Goal: Task Accomplishment & Management: Manage account settings

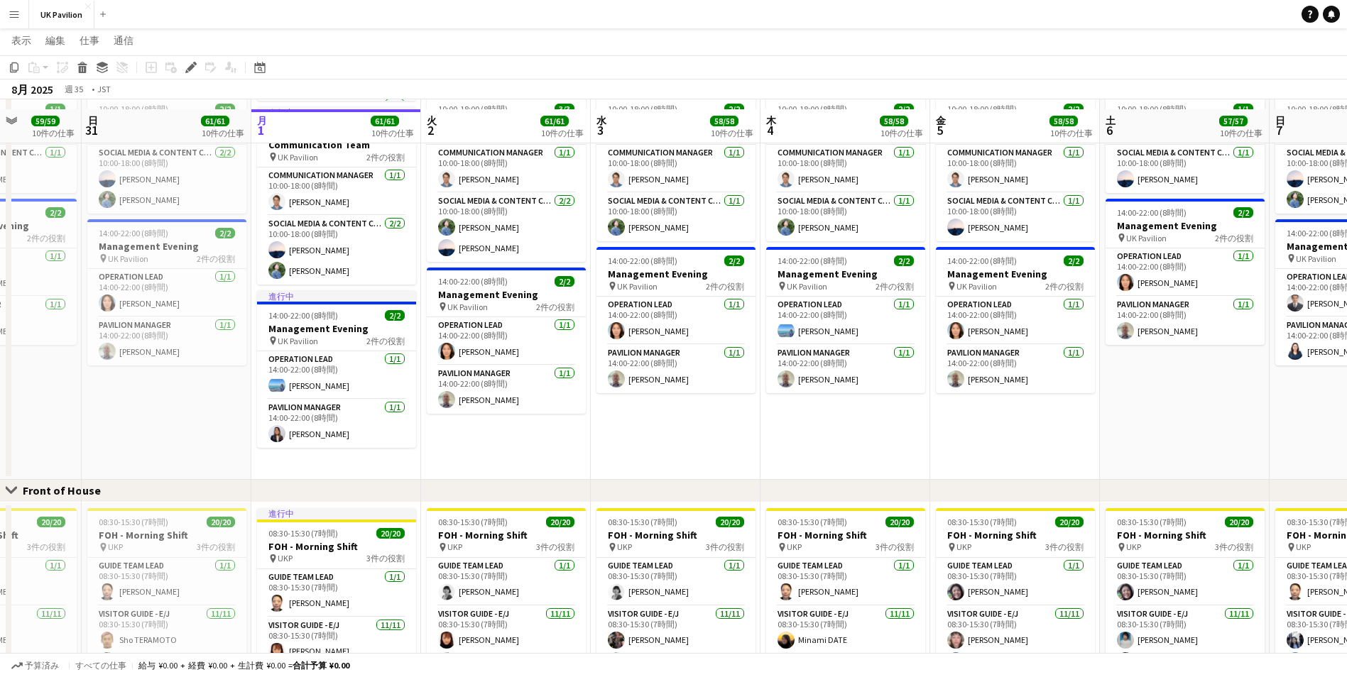
scroll to position [639, 0]
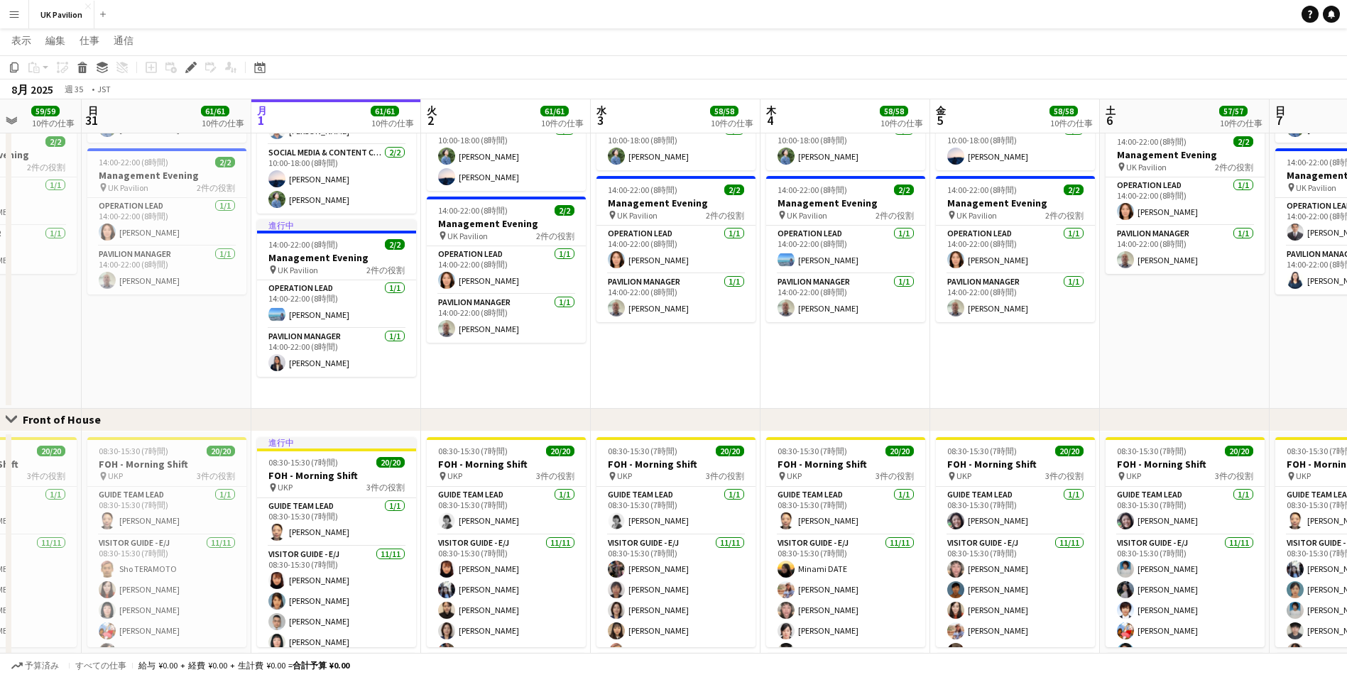
click at [390, 29] on app-page-menu "表示 日ビュー拡張 日別ビューが縮小されました 月表示 日付ピッカー [DATE]にジャンプ リンクされたジョブを展開 リンクされたジョブを折りたたむ 編集 …" at bounding box center [673, 41] width 1347 height 27
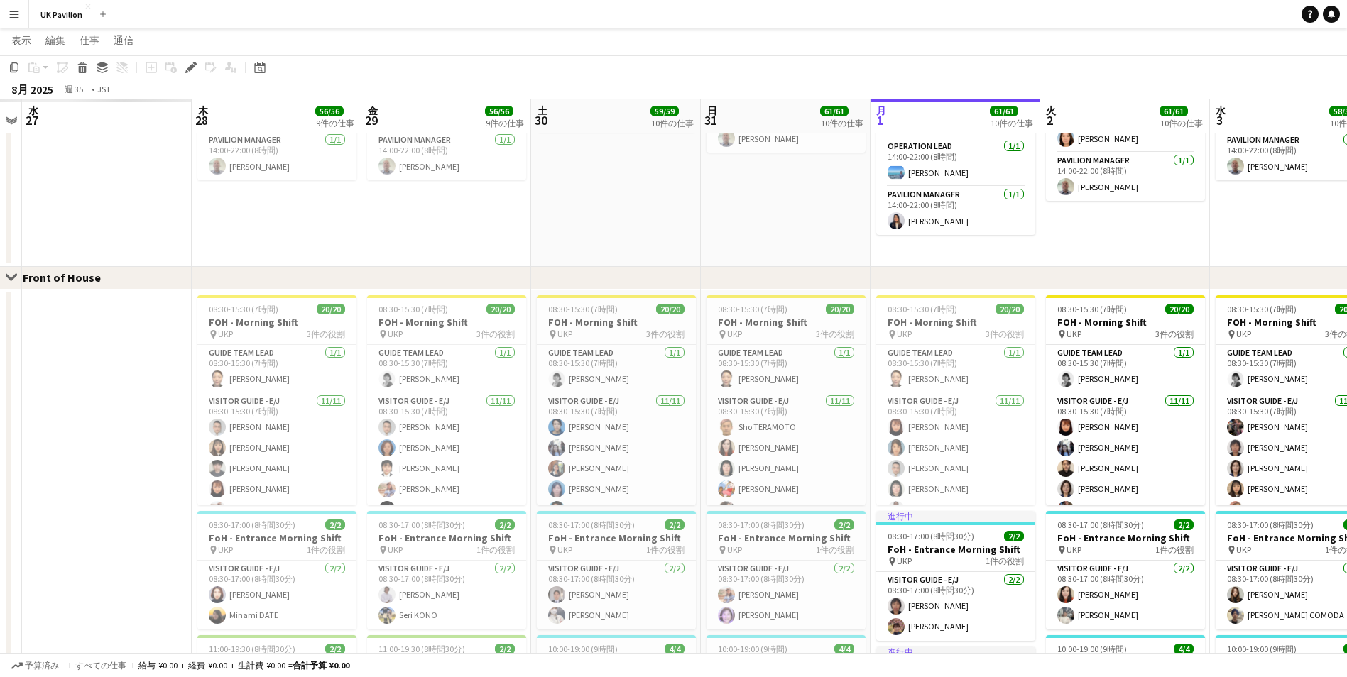
scroll to position [0, 460]
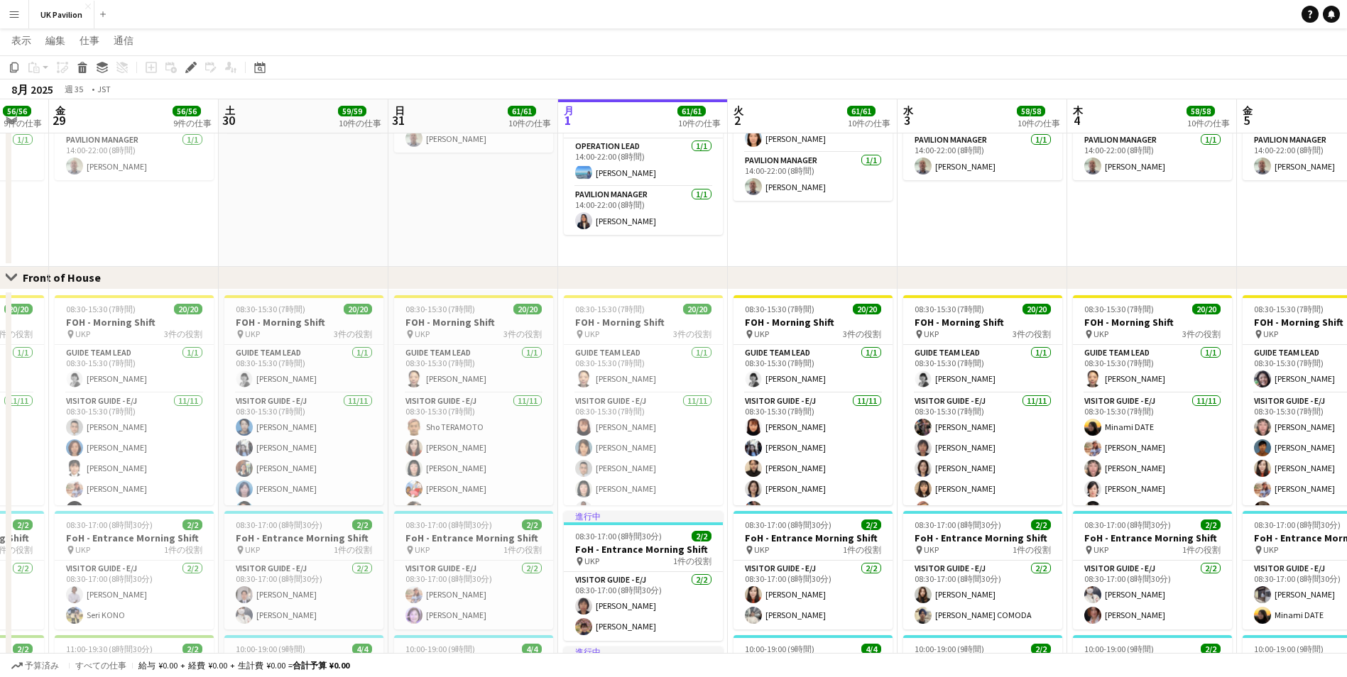
drag, startPoint x: 286, startPoint y: 116, endPoint x: 593, endPoint y: 127, distance: 306.9
click at [593, 127] on app-calendar-viewport "火 26 水 27 木 28 56/56 9件の仕事 金 29 56/56 9件の仕事 土 30 59/59 10件の仕事 日 31 61/61 10件の仕事…" at bounding box center [673, 319] width 1347 height 2088
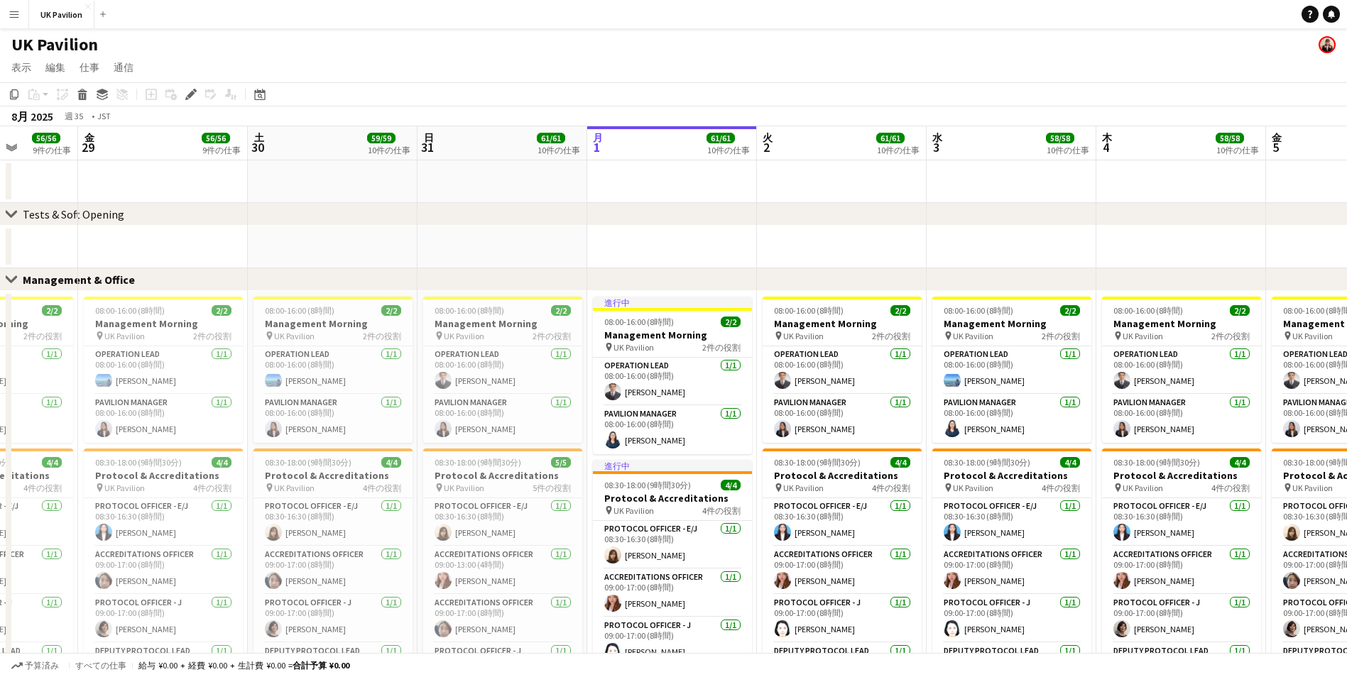
scroll to position [0, 432]
drag, startPoint x: 468, startPoint y: 148, endPoint x: 497, endPoint y: 153, distance: 29.0
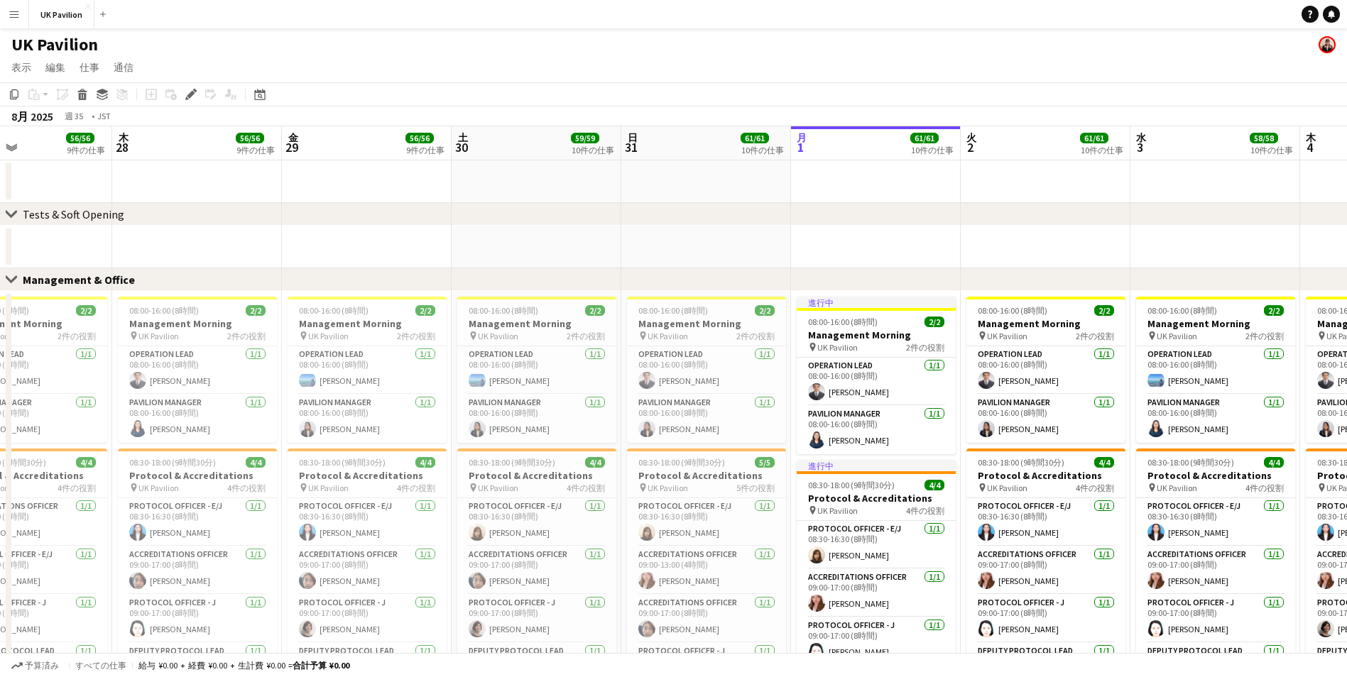
scroll to position [0, 390]
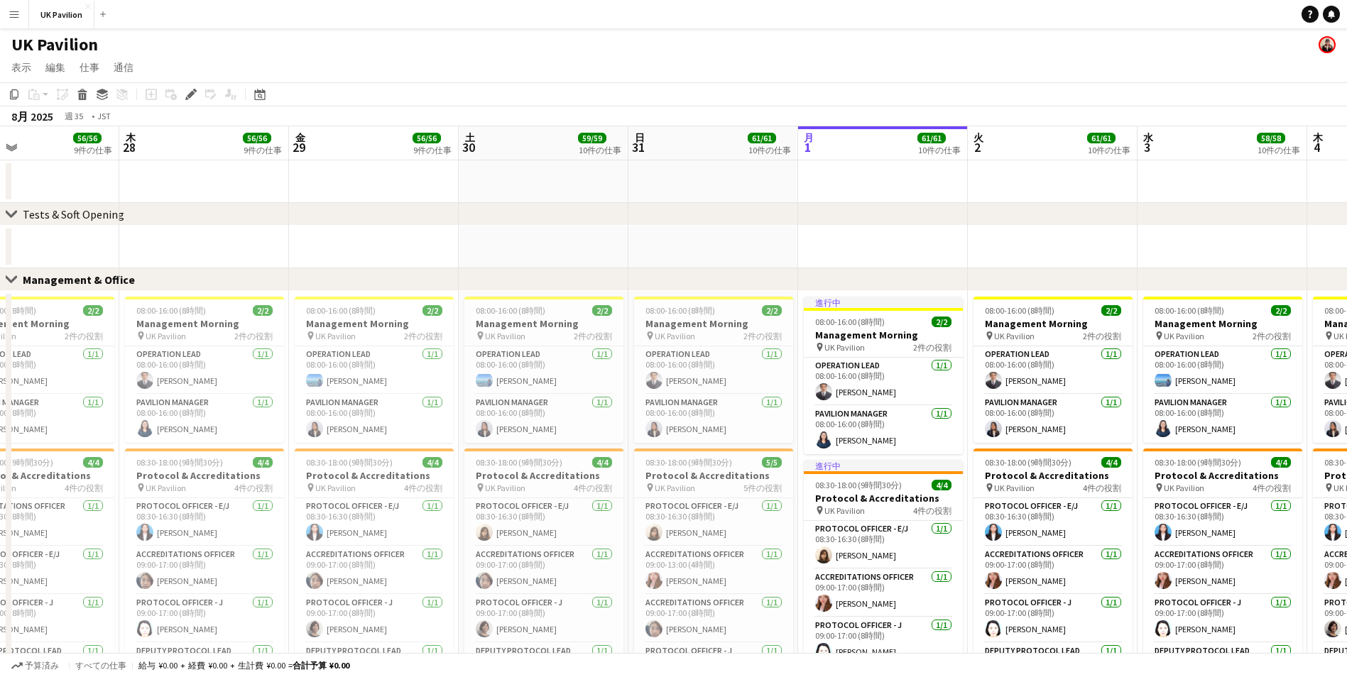
drag, startPoint x: 497, startPoint y: 153, endPoint x: 698, endPoint y: 153, distance: 200.9
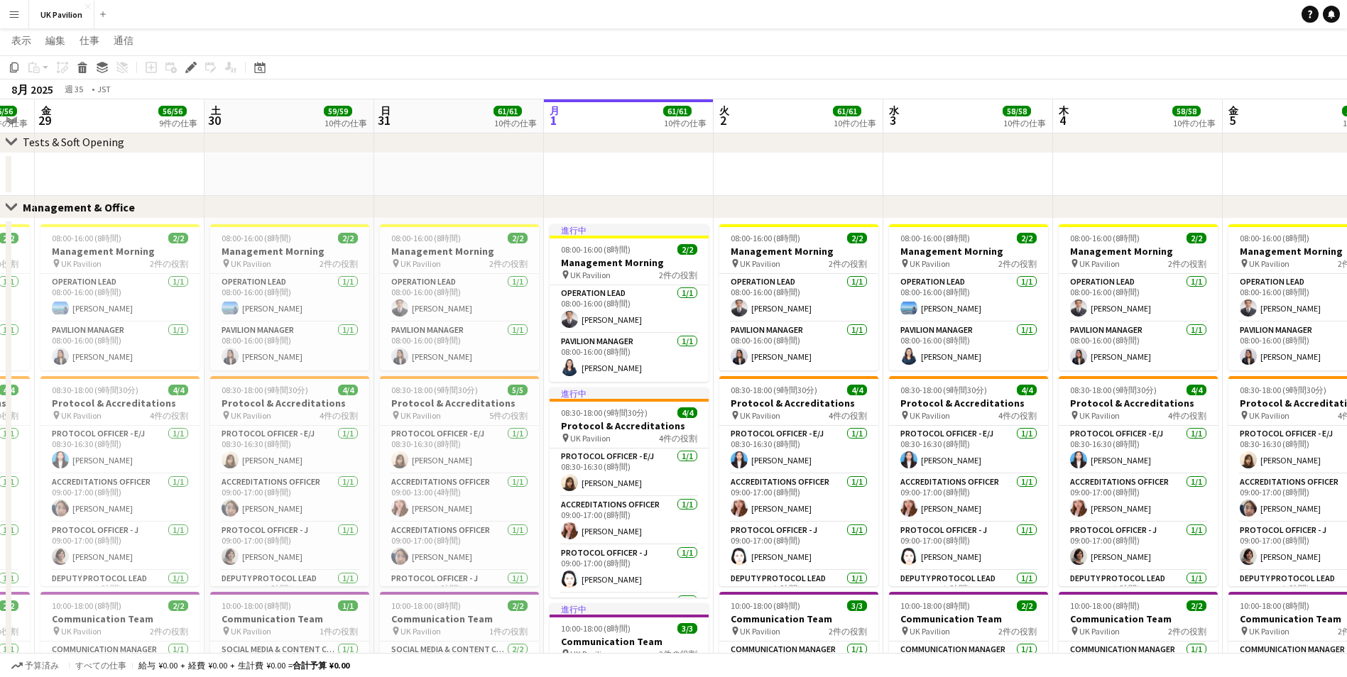
scroll to position [0, 508]
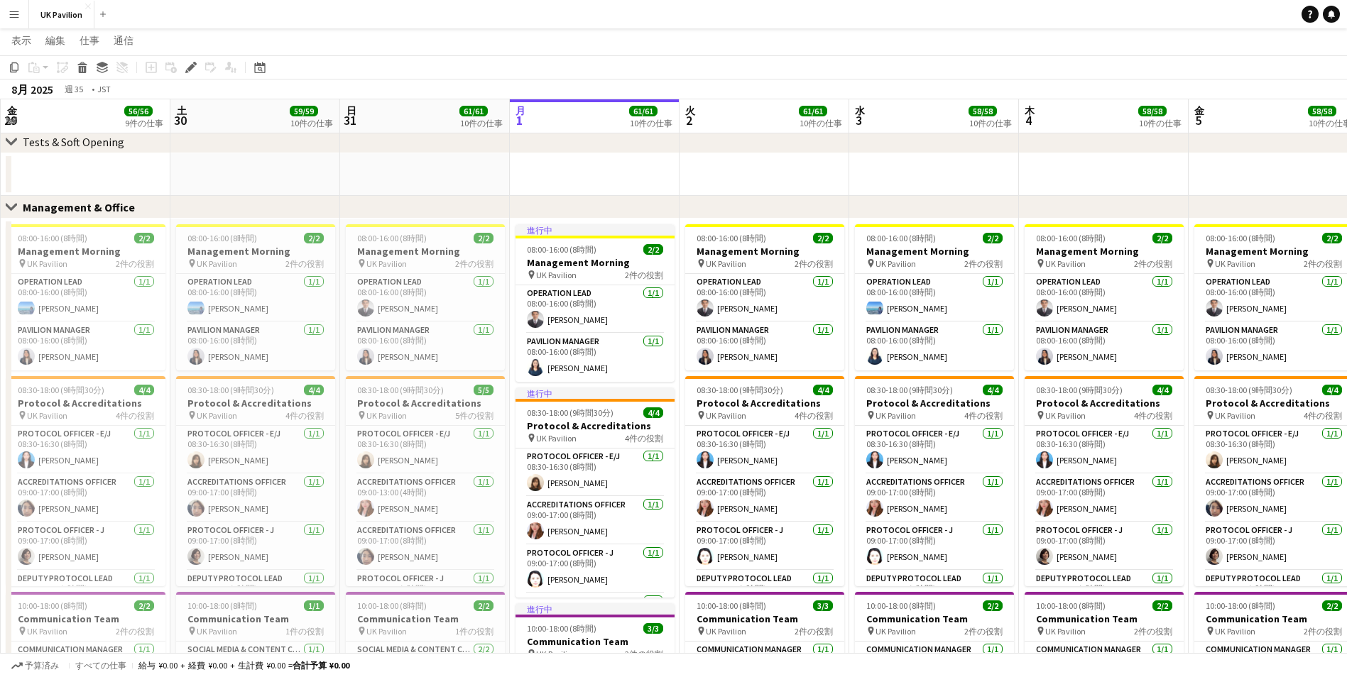
drag, startPoint x: 702, startPoint y: 124, endPoint x: 383, endPoint y: 134, distance: 318.9
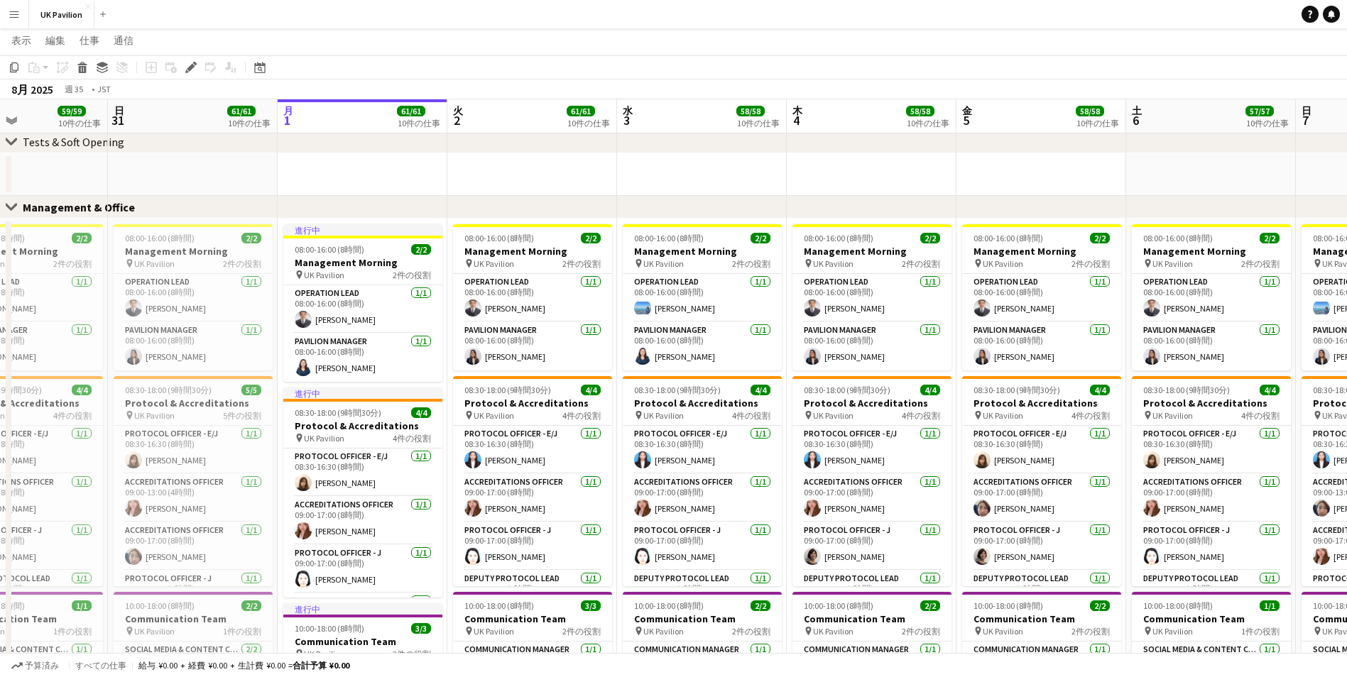
scroll to position [0, 421]
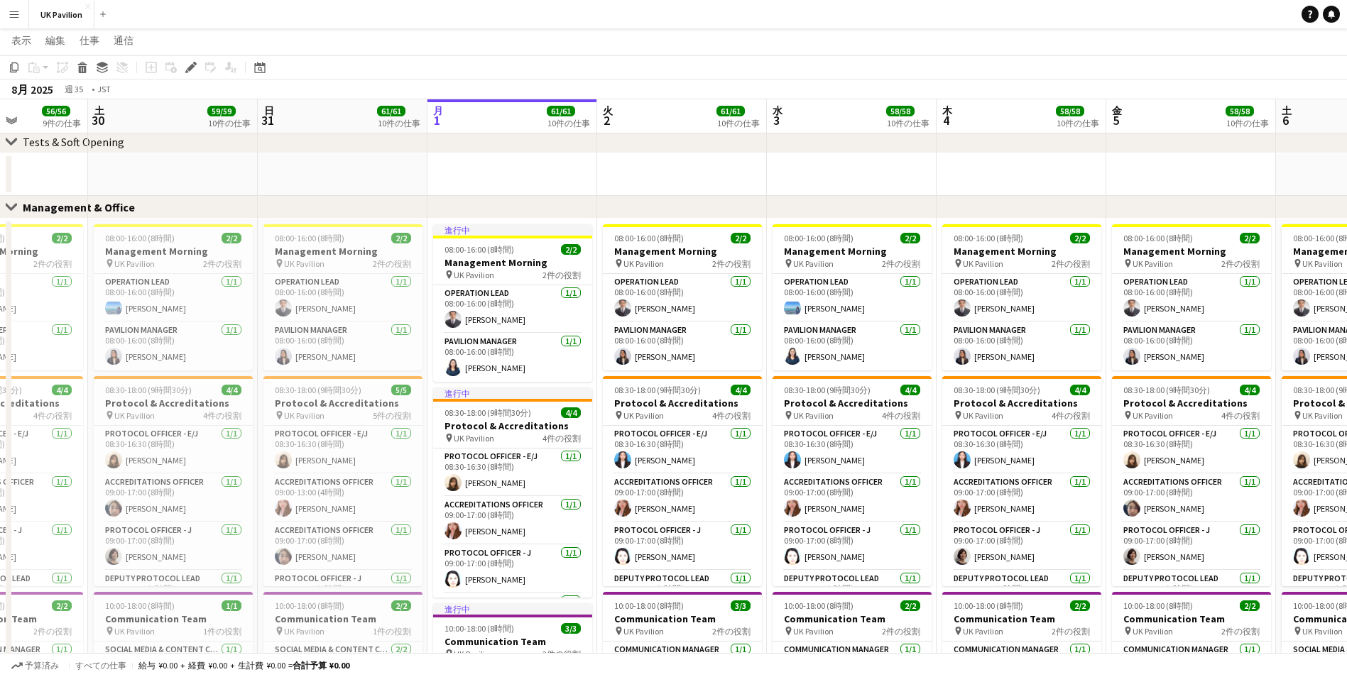
drag, startPoint x: 616, startPoint y: 115, endPoint x: 534, endPoint y: 119, distance: 82.4
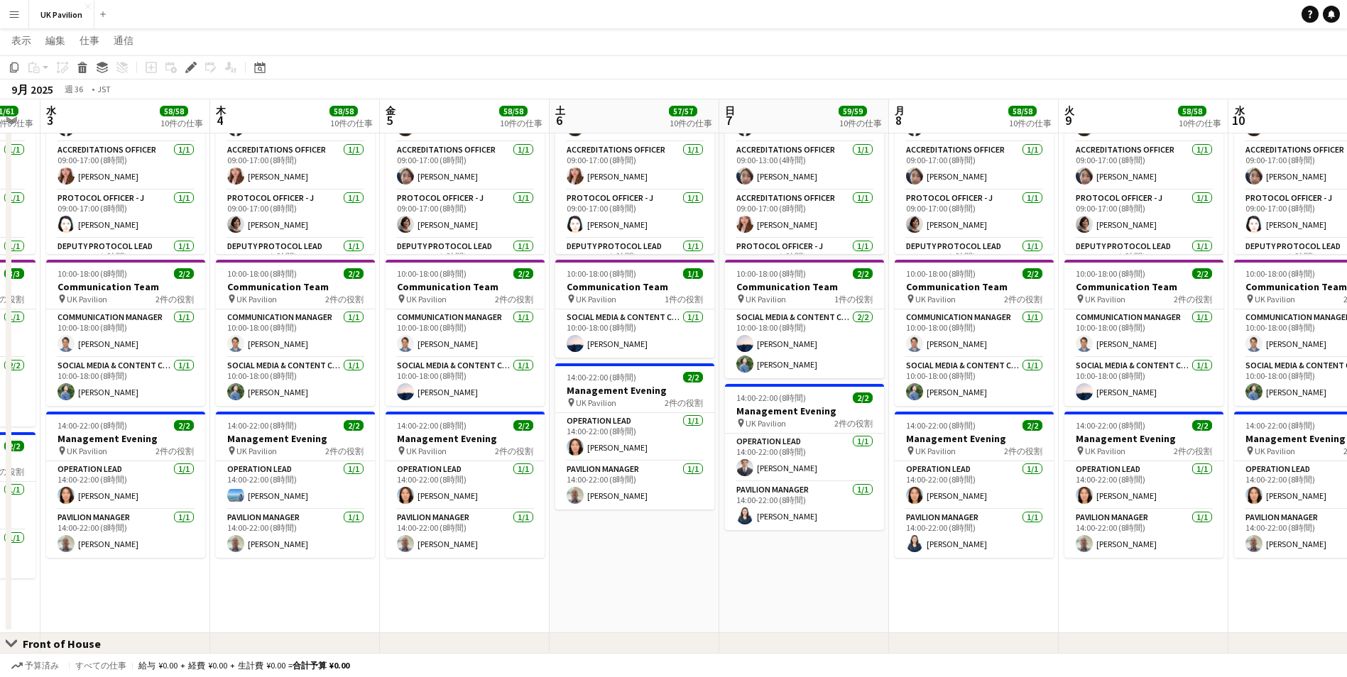
scroll to position [0, 487]
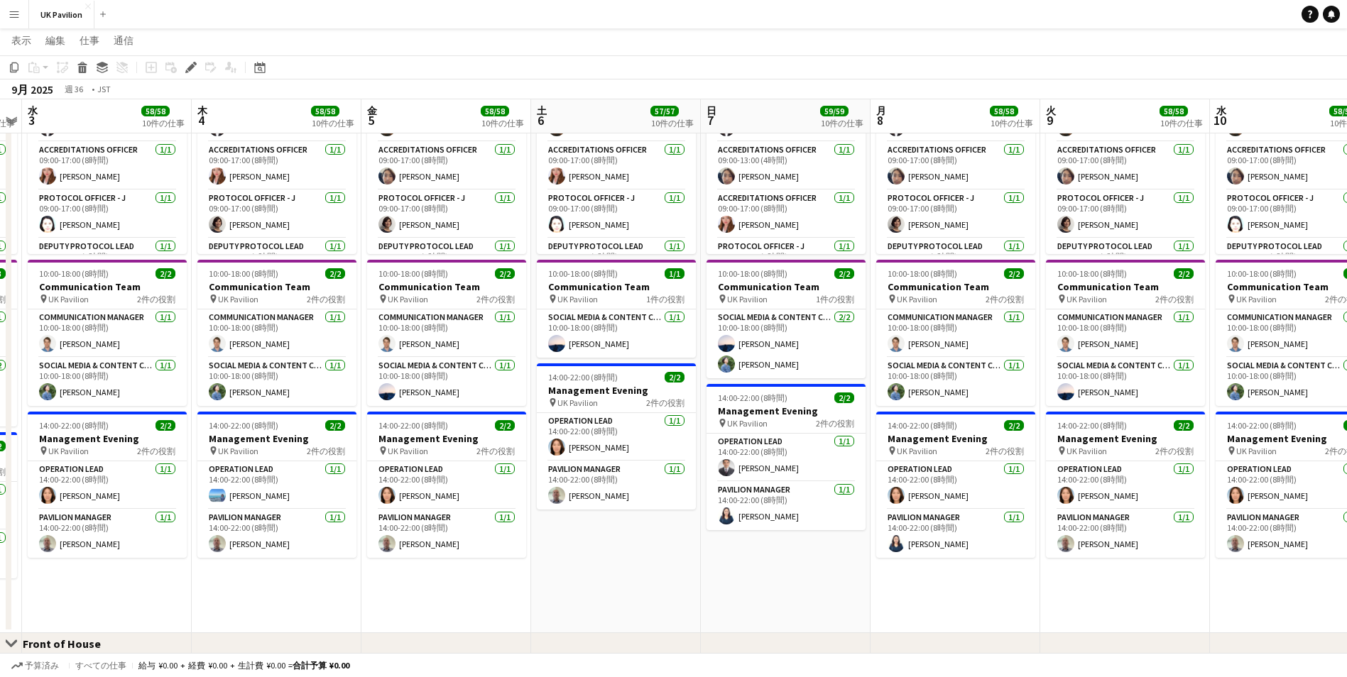
drag, startPoint x: 1031, startPoint y: 114, endPoint x: 286, endPoint y: 175, distance: 747.0
click at [286, 175] on app-calendar-viewport "日 31 61/61 10件の仕事 月 1 61/61 10件の仕事 火 2 61/61 10件の仕事 水 3 58/58 10件の仕事 木 4 58/58 …" at bounding box center [673, 685] width 1347 height 2066
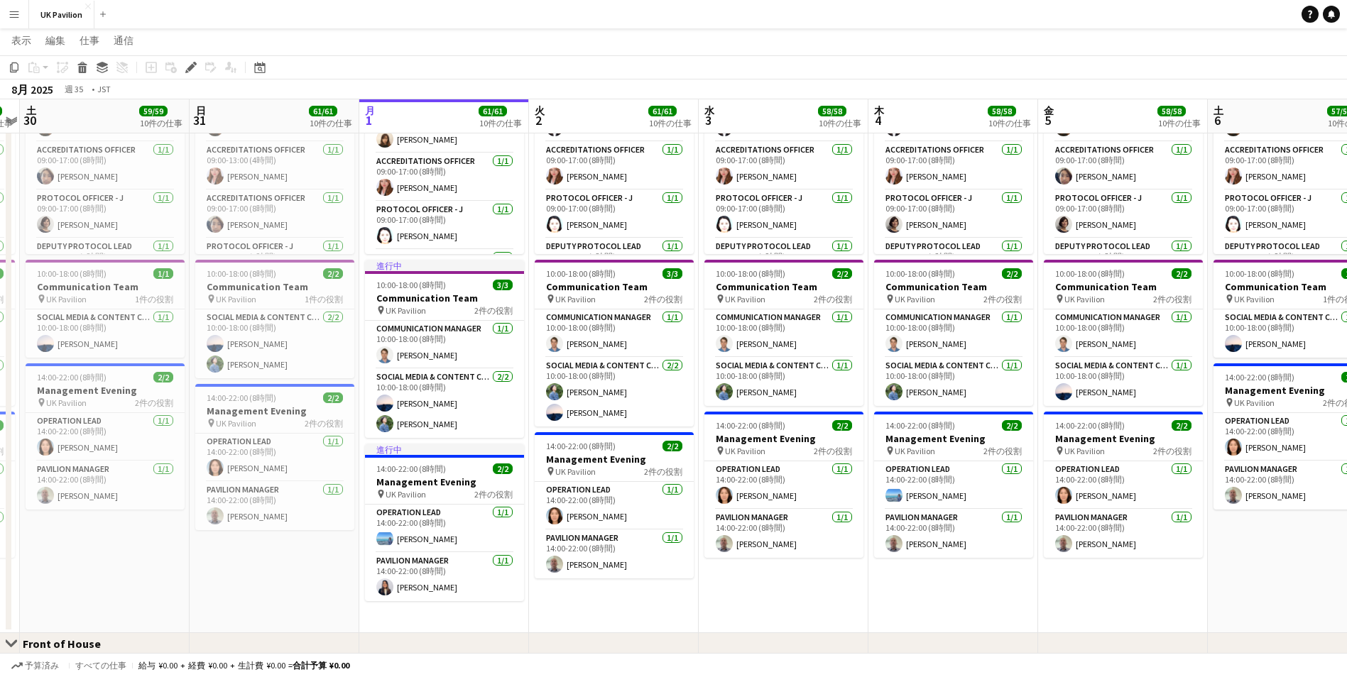
drag, startPoint x: 775, startPoint y: 106, endPoint x: 1124, endPoint y: 105, distance: 349.2
click at [1124, 105] on app-calendar-viewport "木 28 56/56 9件の仕事 金 29 56/56 9件の仕事 土 30 59/59 10件の仕事 日 31 61/61 10件の仕事 月 1 61/61…" at bounding box center [673, 685] width 1347 height 2066
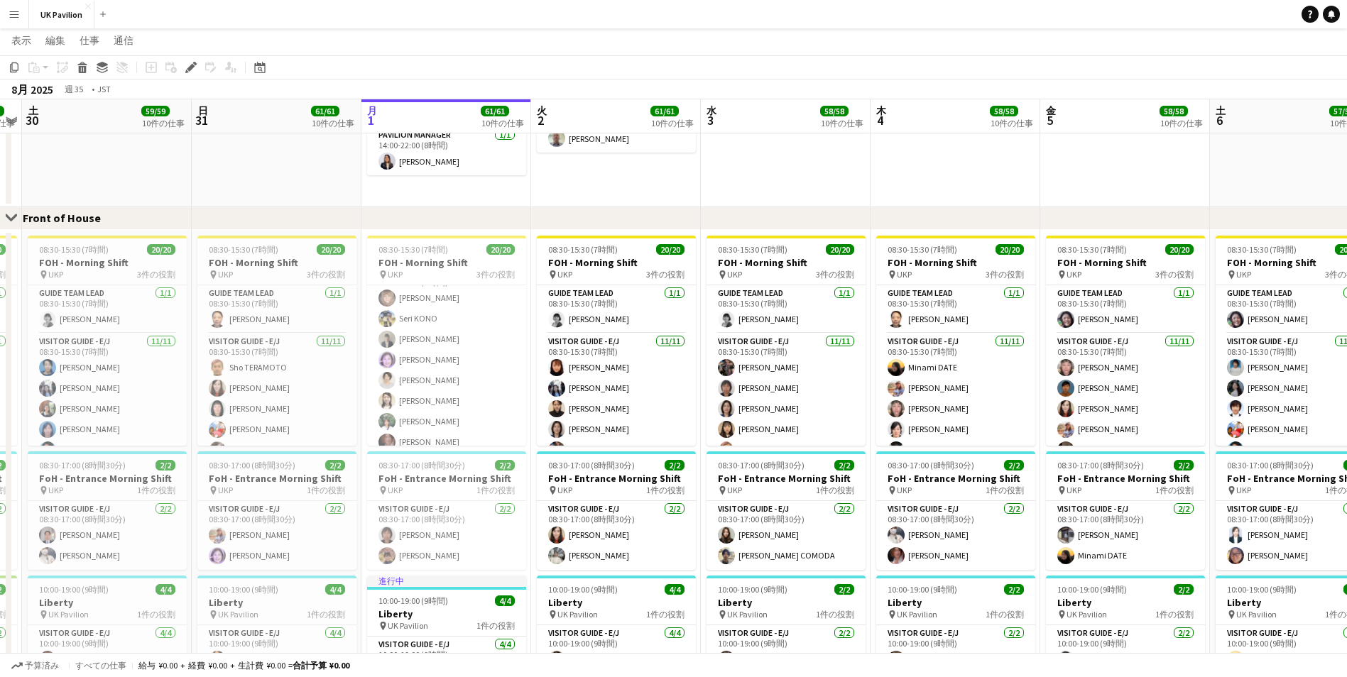
scroll to position [334, 0]
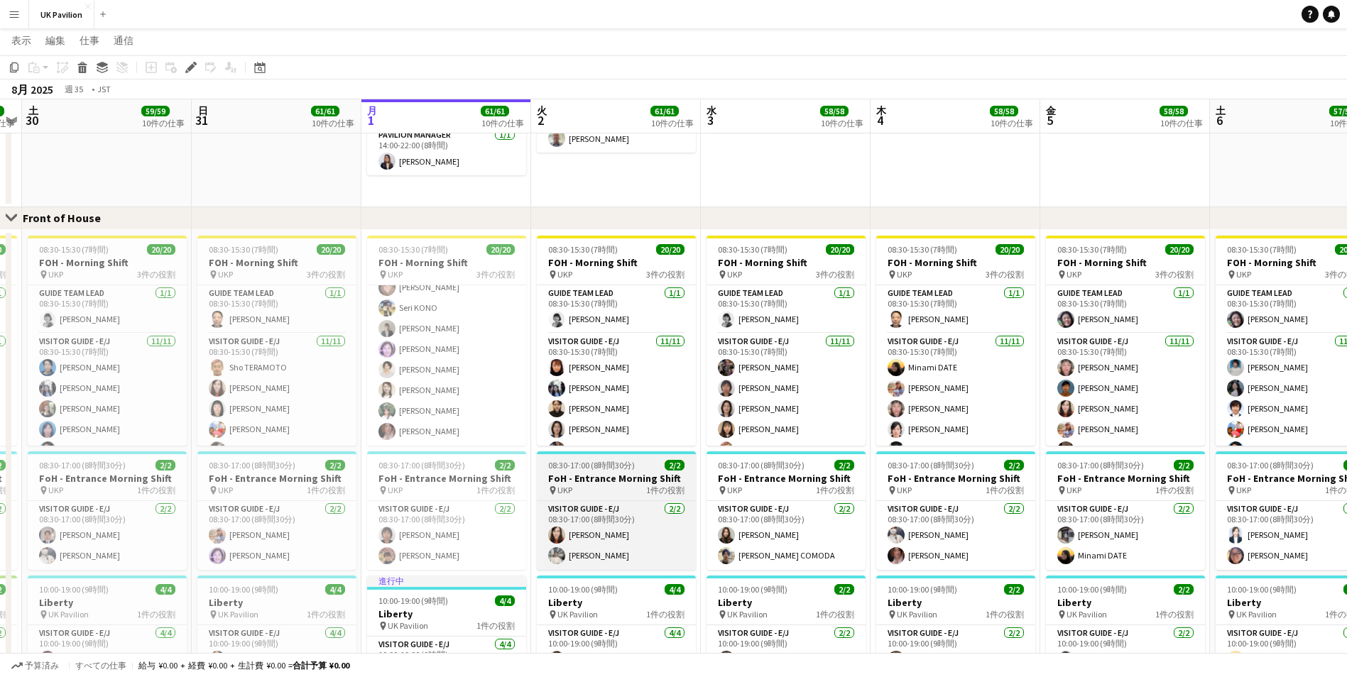
click at [596, 481] on h3 "FoH - Entrance Morning Shift" at bounding box center [616, 478] width 159 height 13
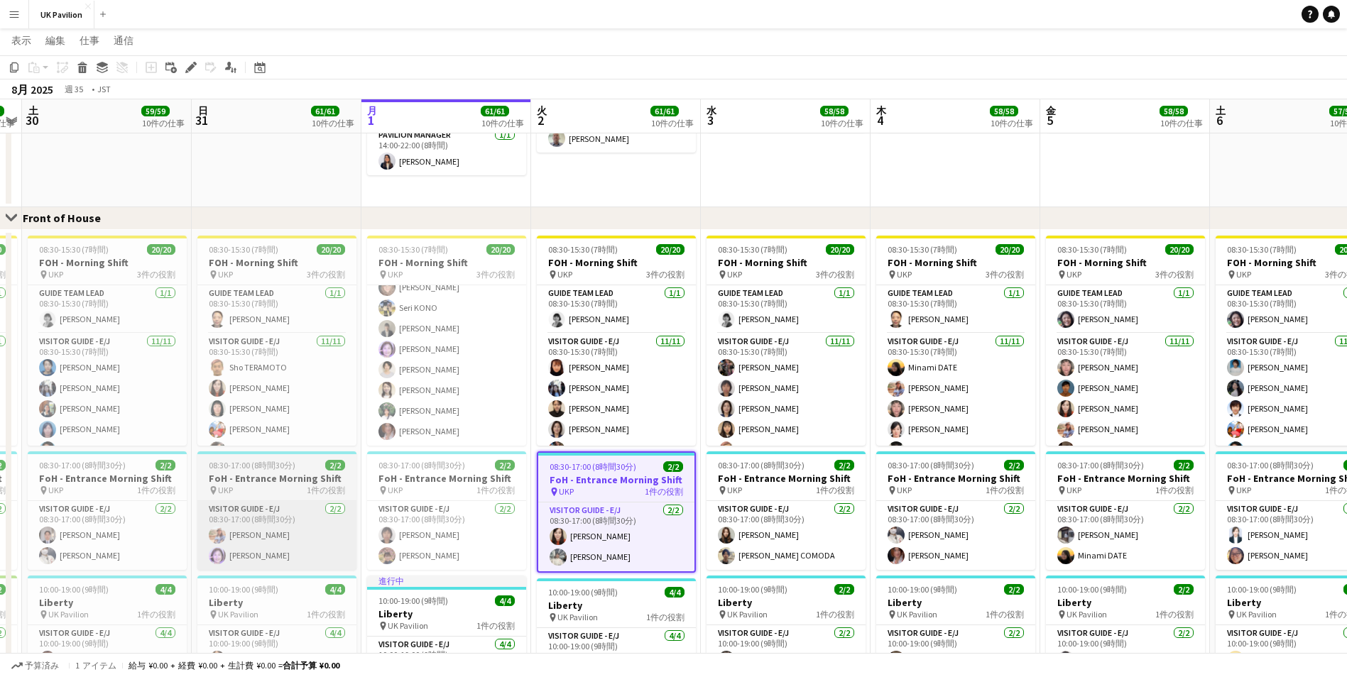
scroll to position [0, 316]
